Goal: Task Accomplishment & Management: Manage account settings

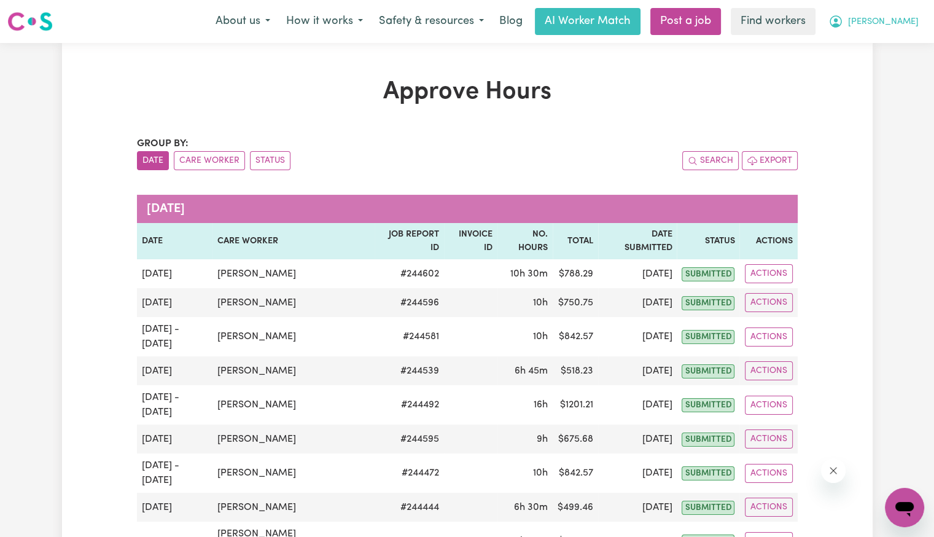
click at [915, 23] on span "[PERSON_NAME]" at bounding box center [883, 22] width 71 height 14
click at [897, 72] on link "Logout" at bounding box center [877, 70] width 97 height 23
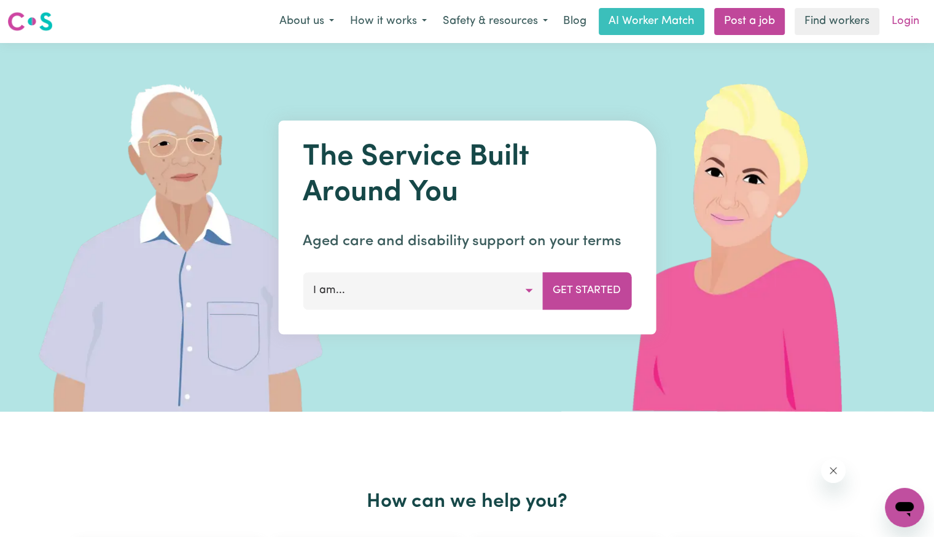
click at [900, 29] on link "Login" at bounding box center [906, 21] width 42 height 27
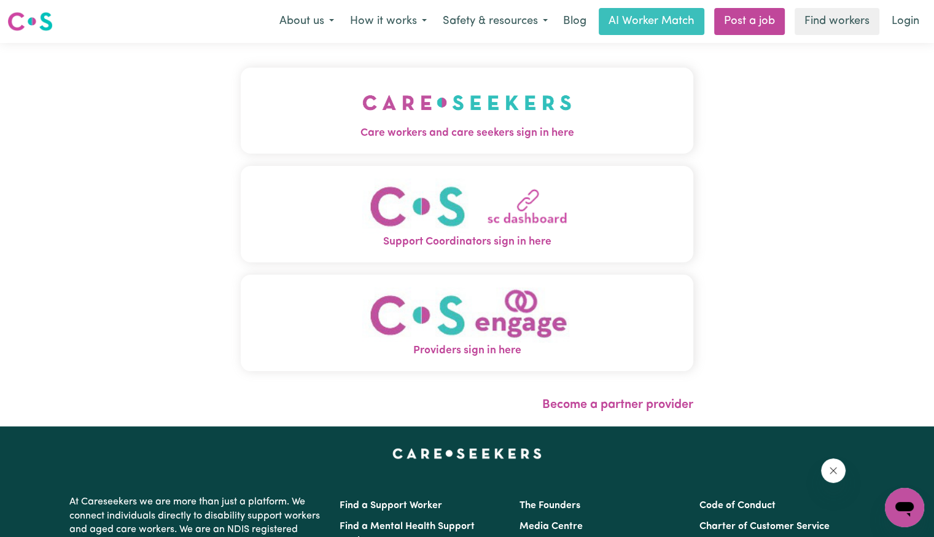
click at [348, 74] on button "Care workers and care seekers sign in here" at bounding box center [467, 111] width 453 height 86
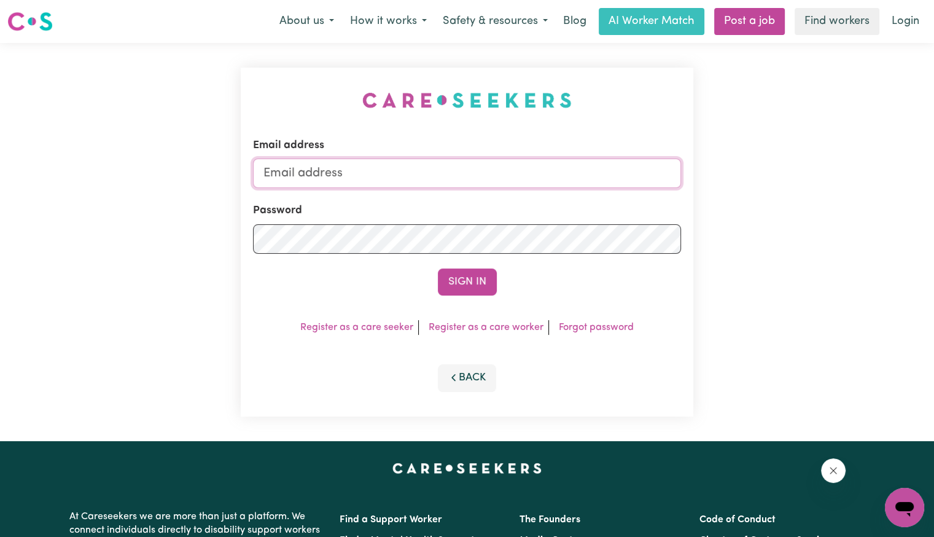
click at [347, 182] on input "Email address" at bounding box center [467, 173] width 428 height 29
type input "[PERSON_NAME][EMAIL_ADDRESS][DOMAIN_NAME]"
click at [438, 268] on button "Sign In" at bounding box center [467, 281] width 59 height 27
